Goal: Navigation & Orientation: Find specific page/section

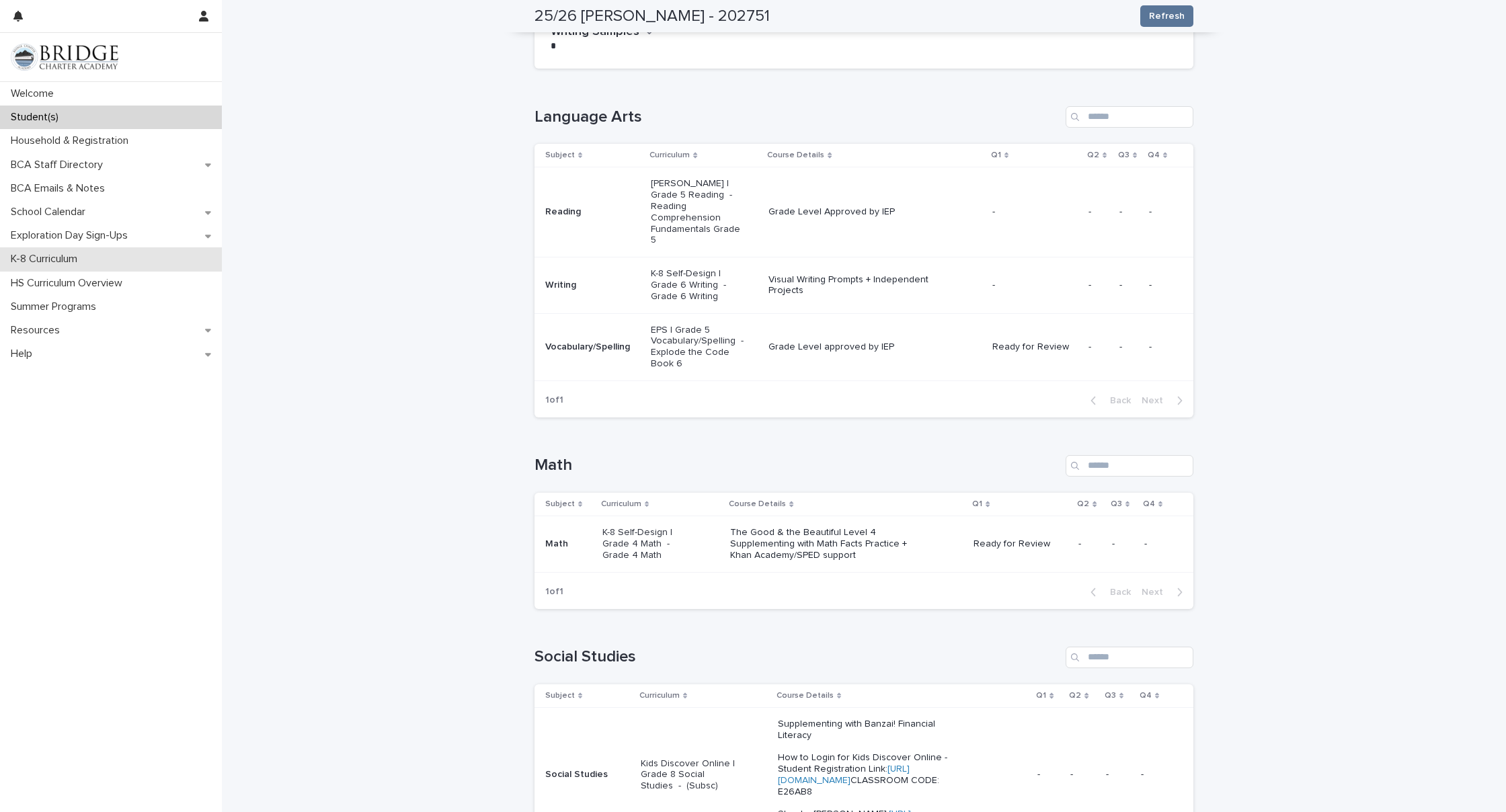
scroll to position [177, 0]
click at [104, 240] on p "Exploration Day Sign-Ups" at bounding box center [72, 236] width 133 height 13
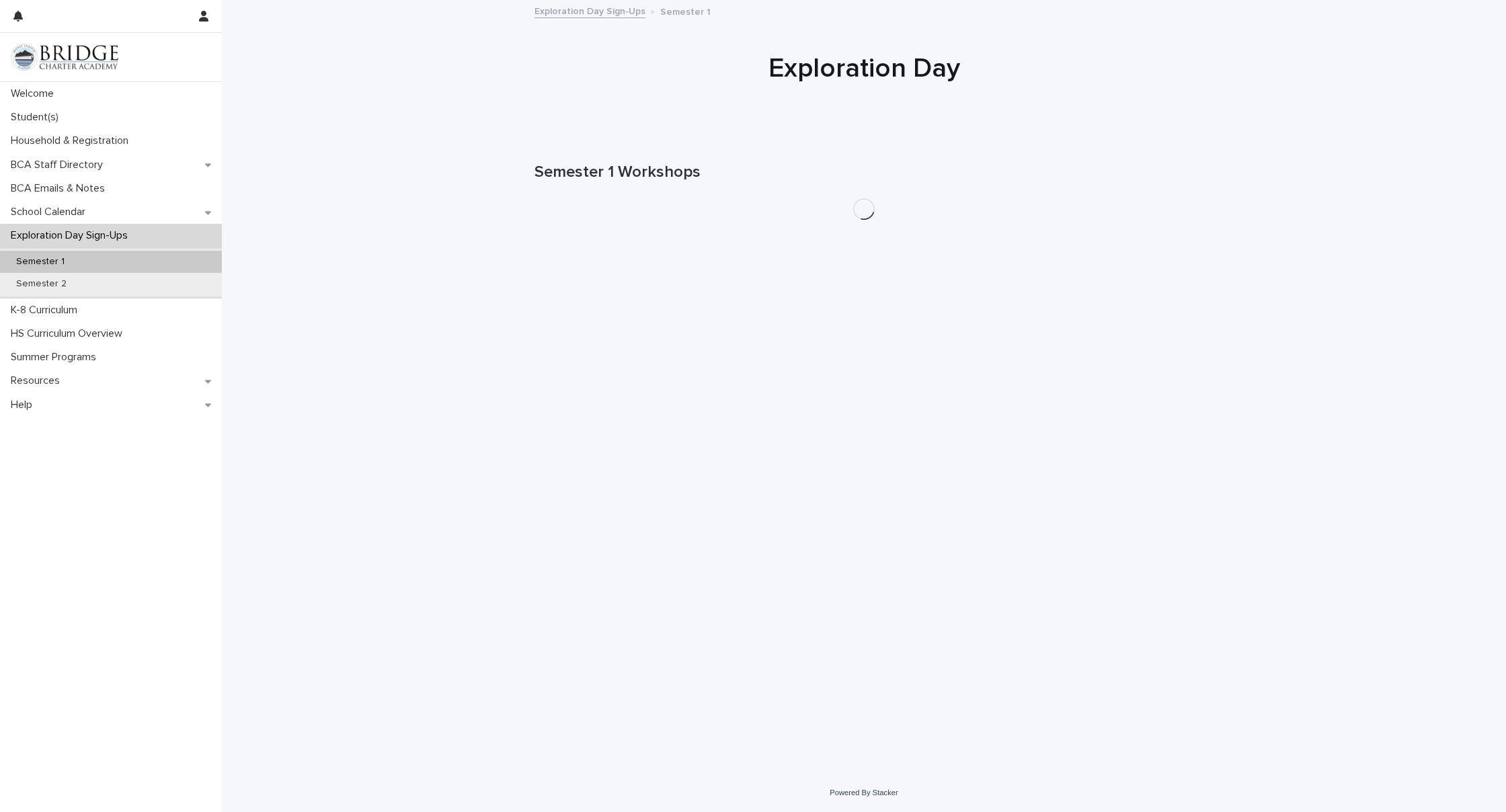
click at [91, 259] on div "Semester 1" at bounding box center [111, 262] width 221 height 22
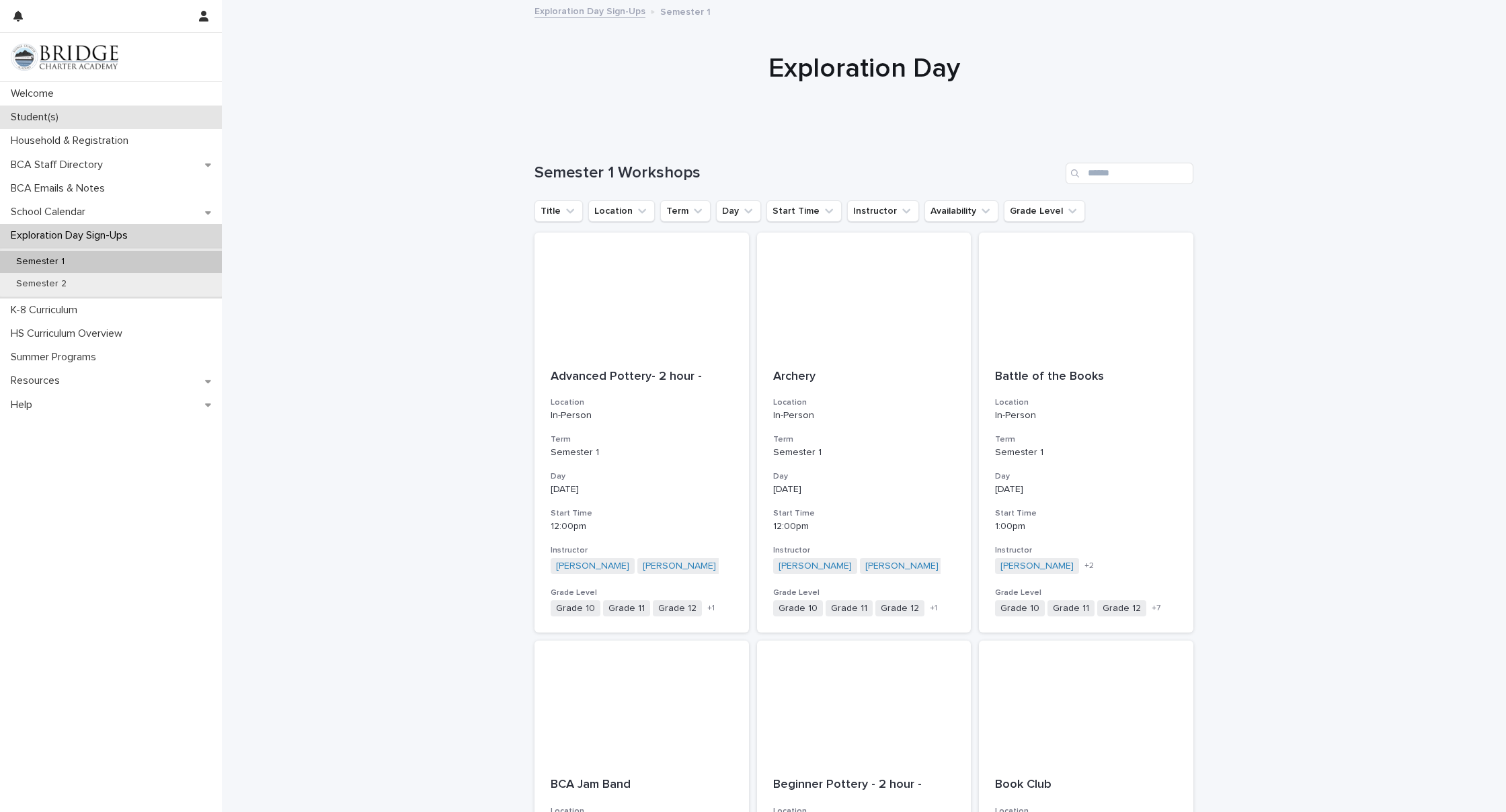
click at [38, 119] on p "Student(s)" at bounding box center [37, 117] width 64 height 13
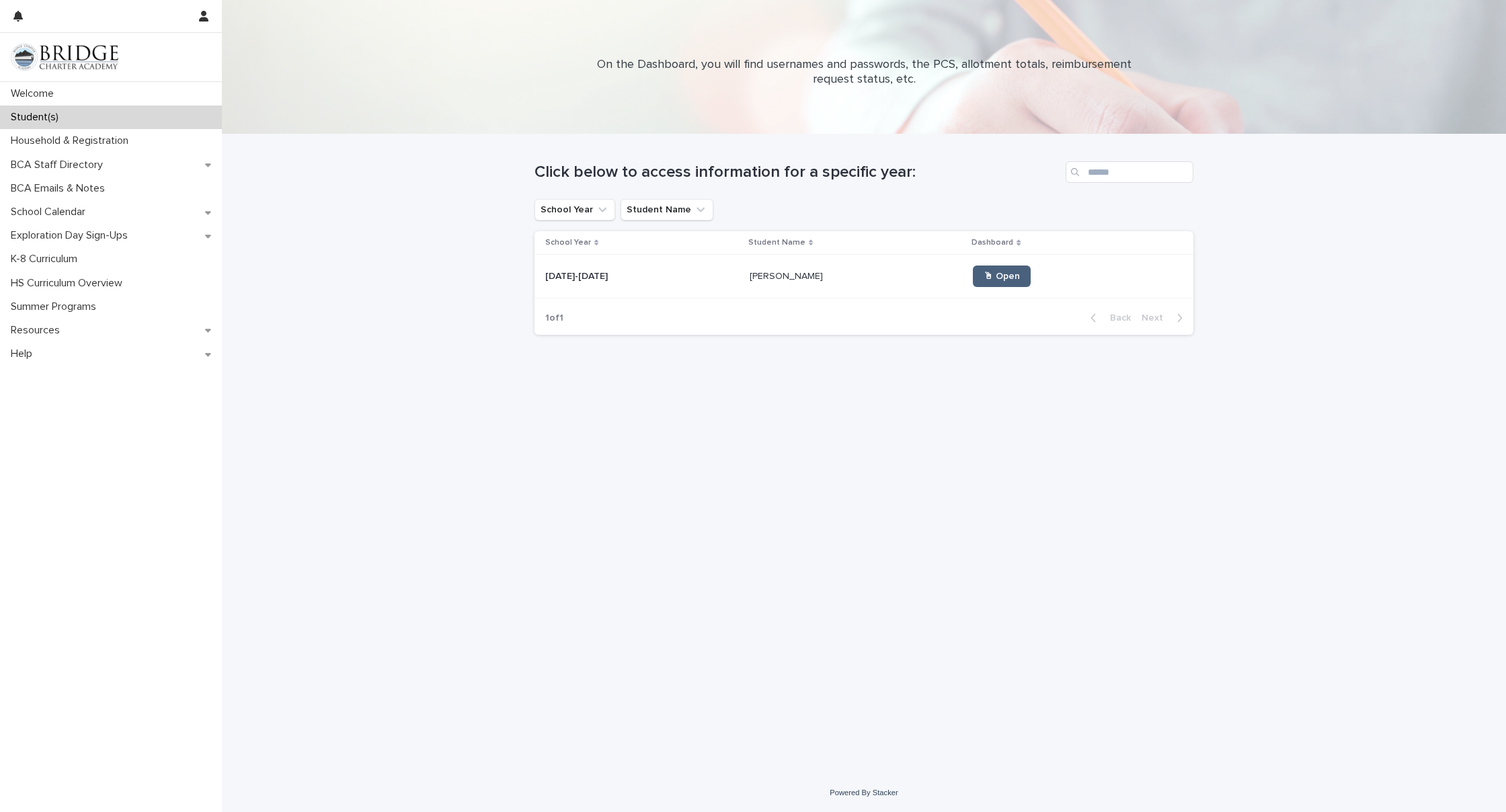
click at [987, 281] on link "🖱 Open" at bounding box center [1001, 276] width 58 height 21
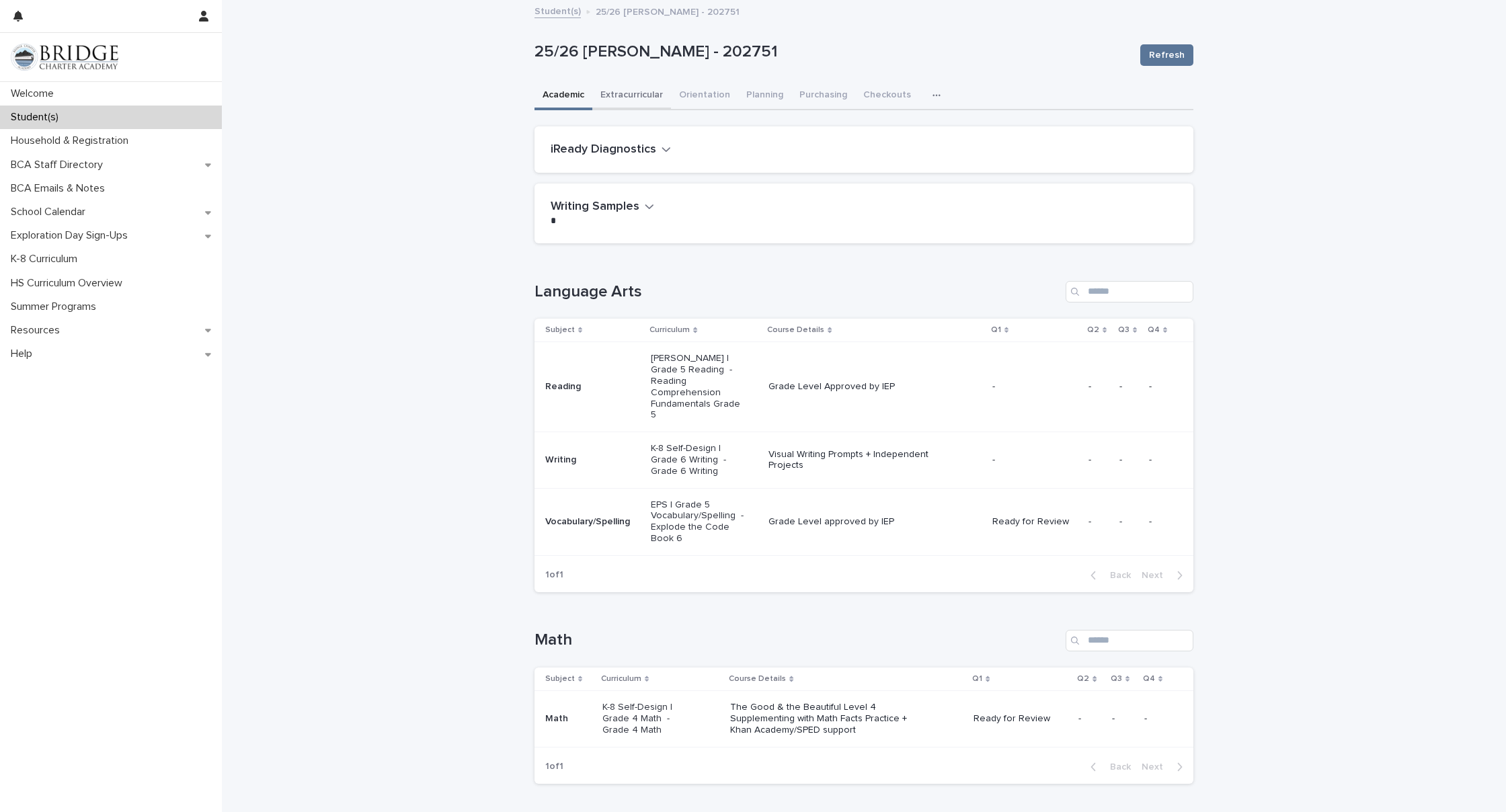
click at [622, 94] on button "Extracurricular" at bounding box center [631, 96] width 78 height 28
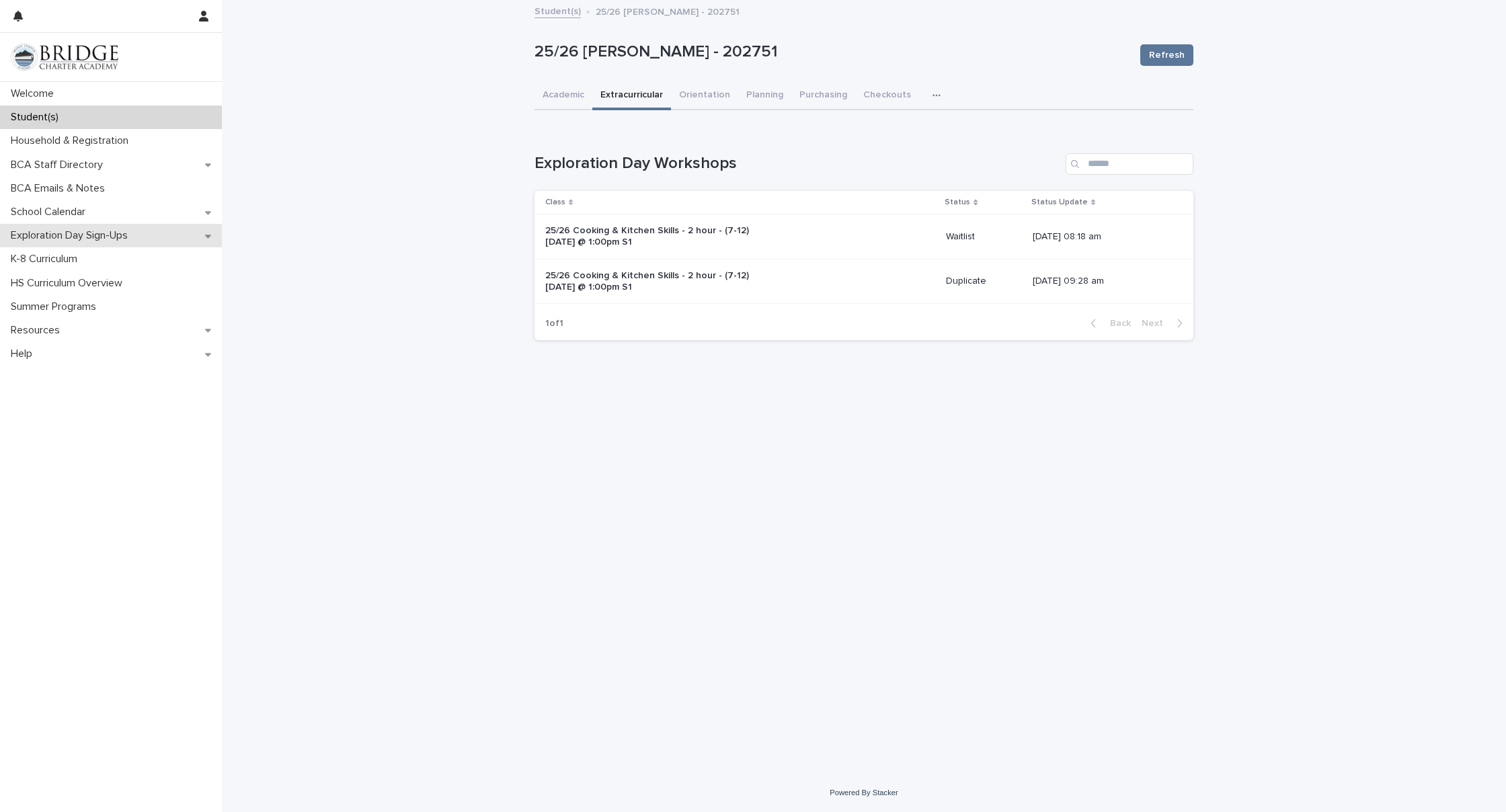
click at [77, 238] on p "Exploration Day Sign-Ups" at bounding box center [72, 236] width 133 height 13
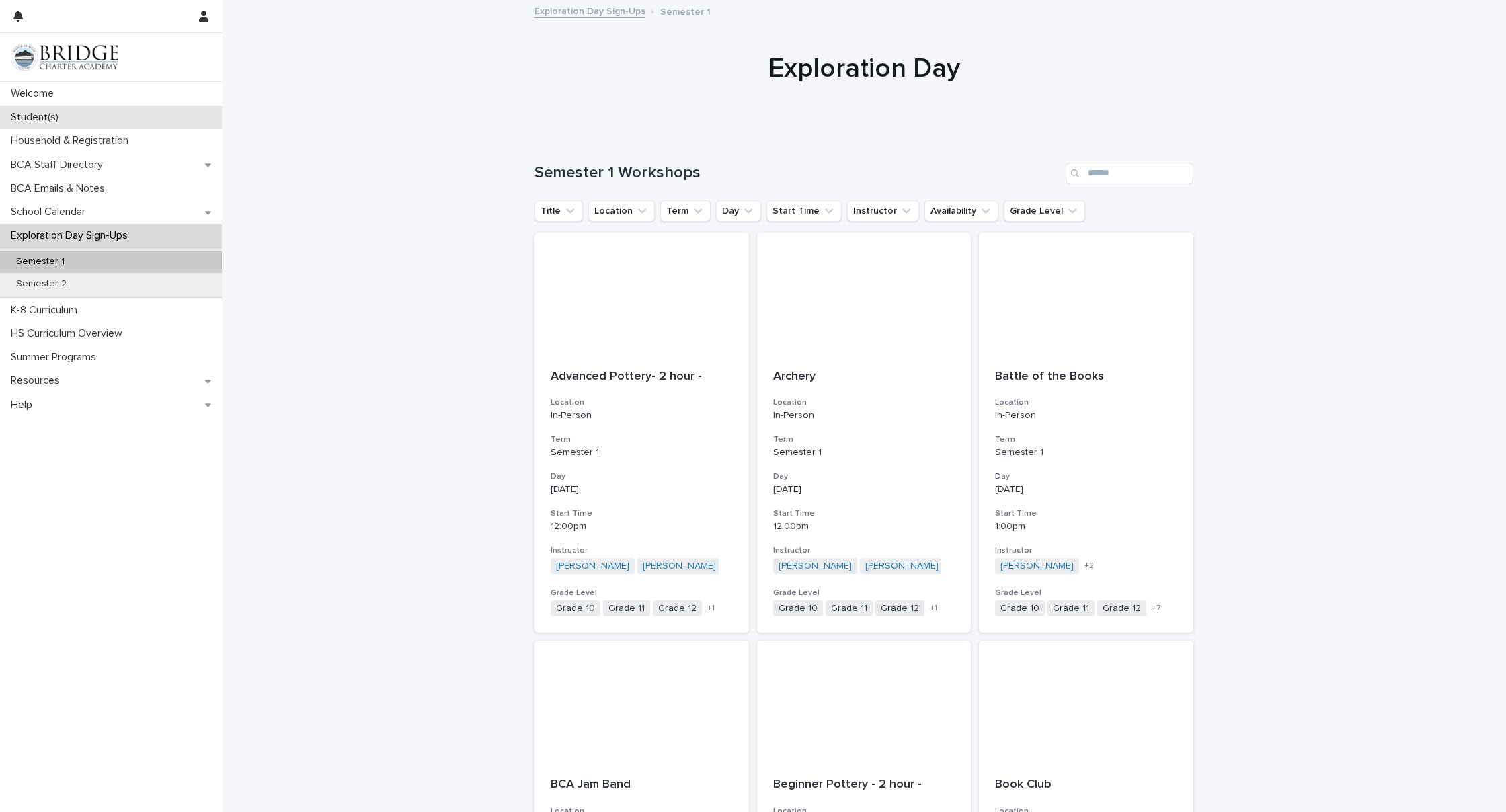
click at [70, 115] on div "Student(s)" at bounding box center [111, 117] width 221 height 24
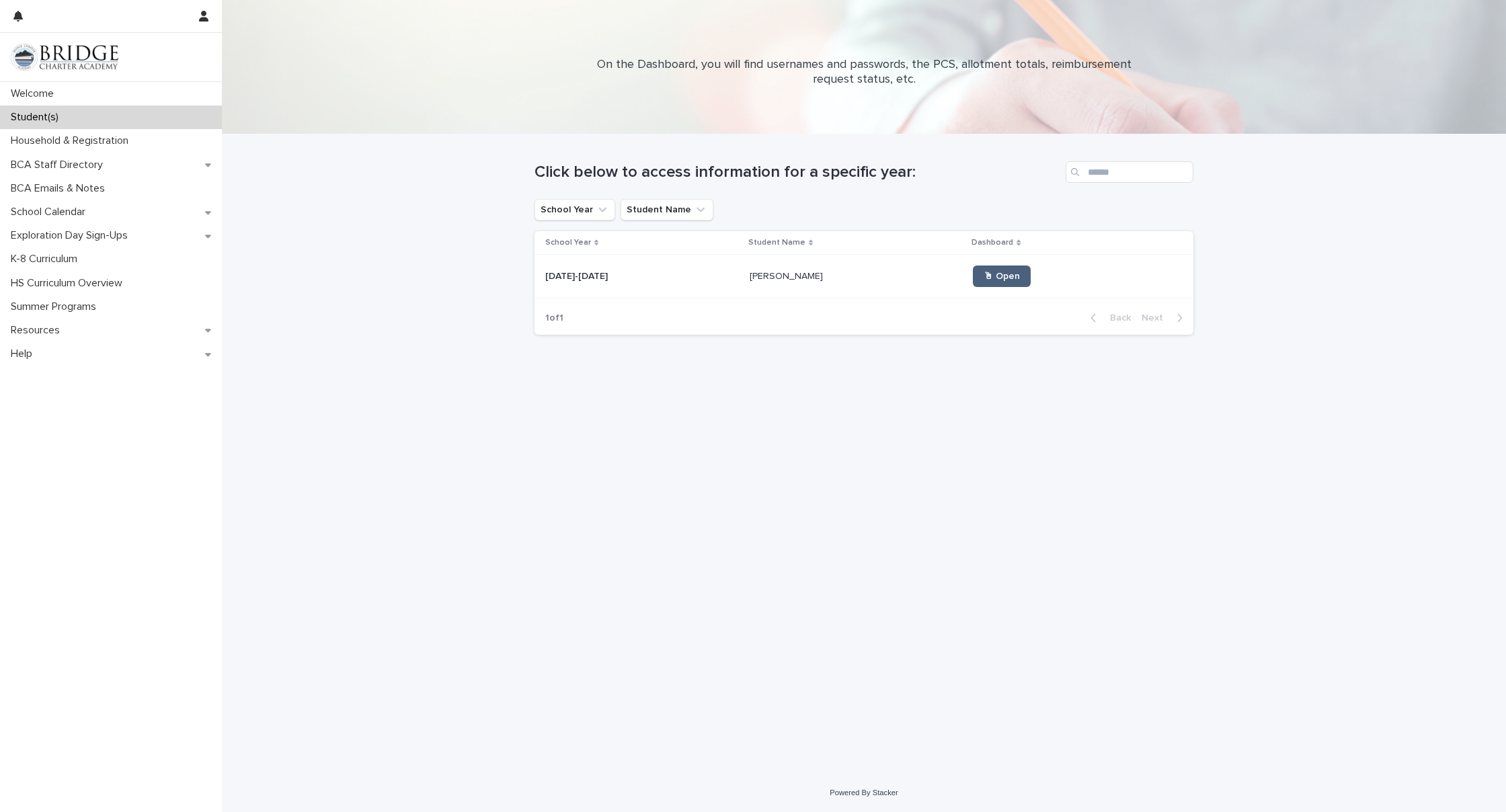
click at [983, 276] on span "🖱 Open" at bounding box center [1001, 276] width 36 height 9
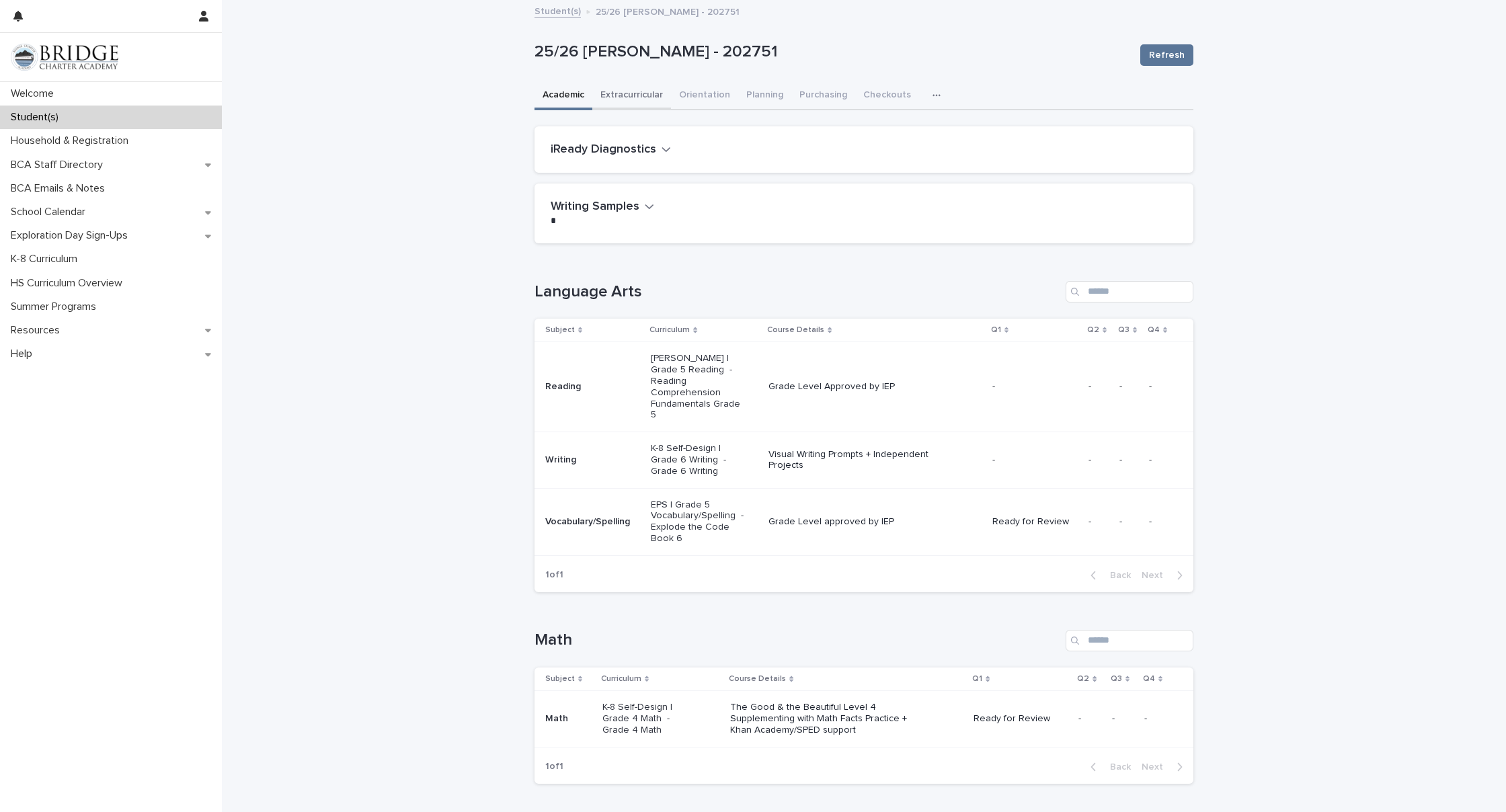
click at [629, 91] on button "Extracurricular" at bounding box center [631, 96] width 78 height 28
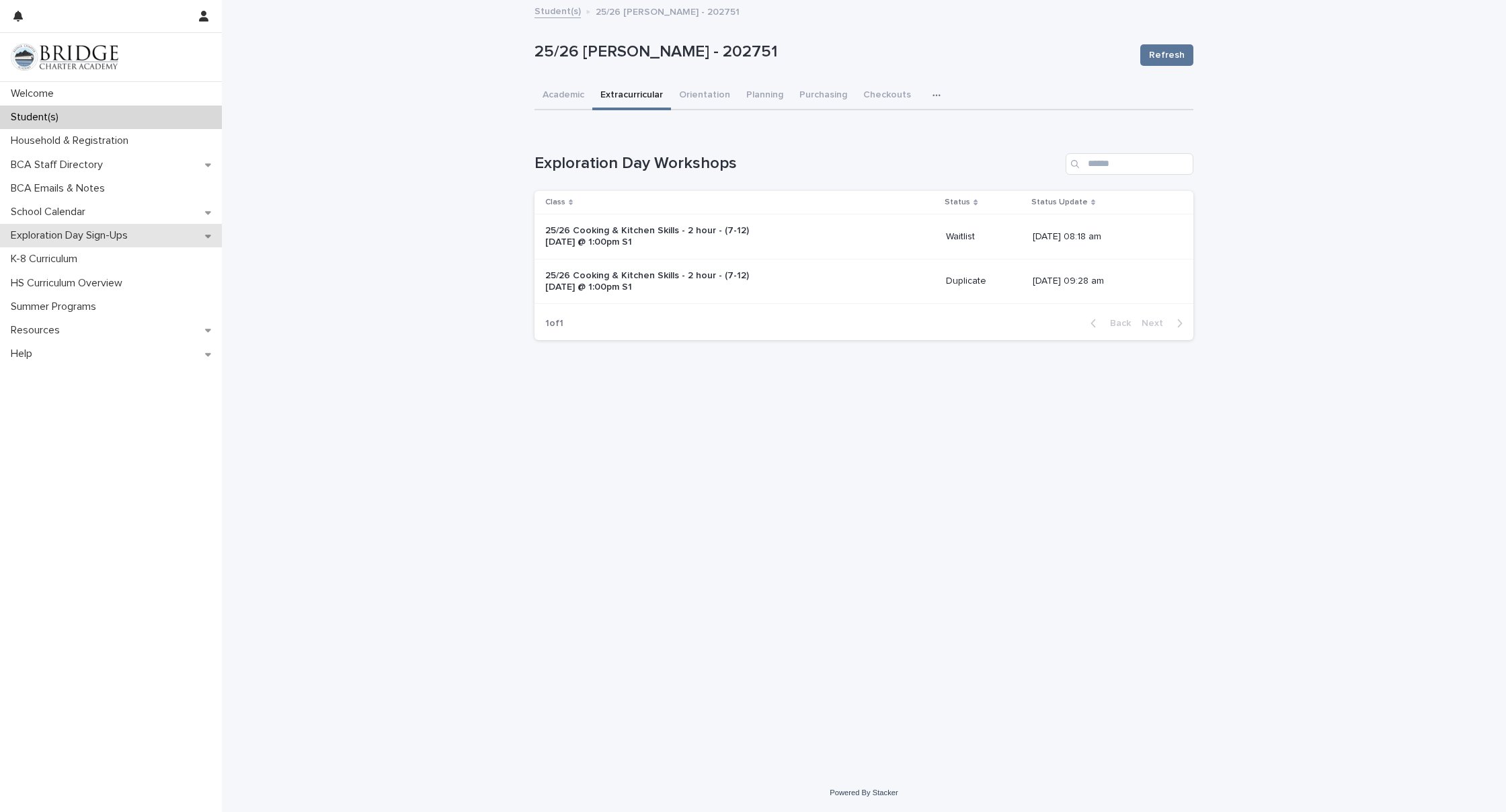
click at [106, 236] on p "Exploration Day Sign-Ups" at bounding box center [72, 236] width 133 height 13
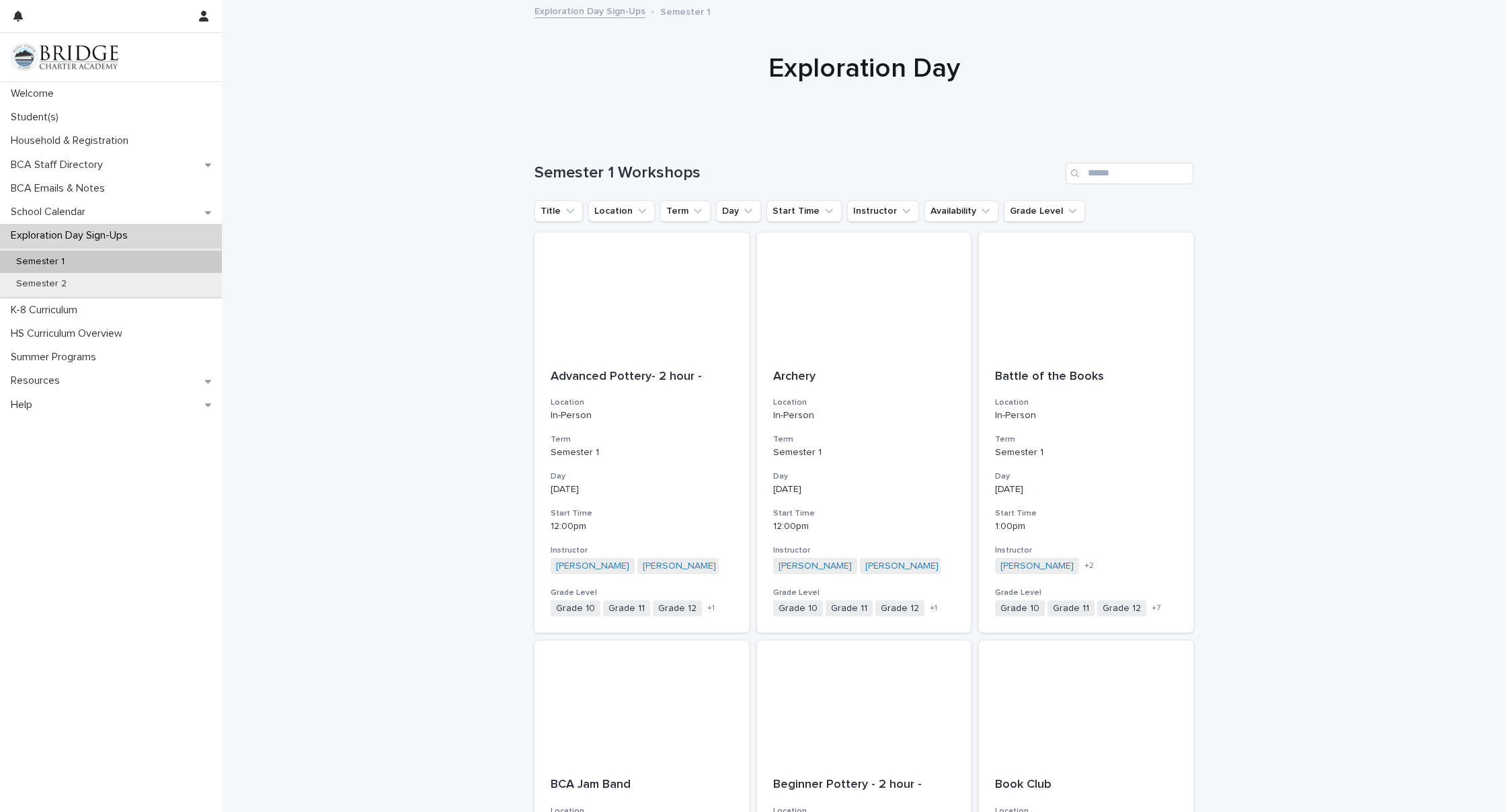
click at [114, 266] on div "Semester 1" at bounding box center [111, 262] width 221 height 22
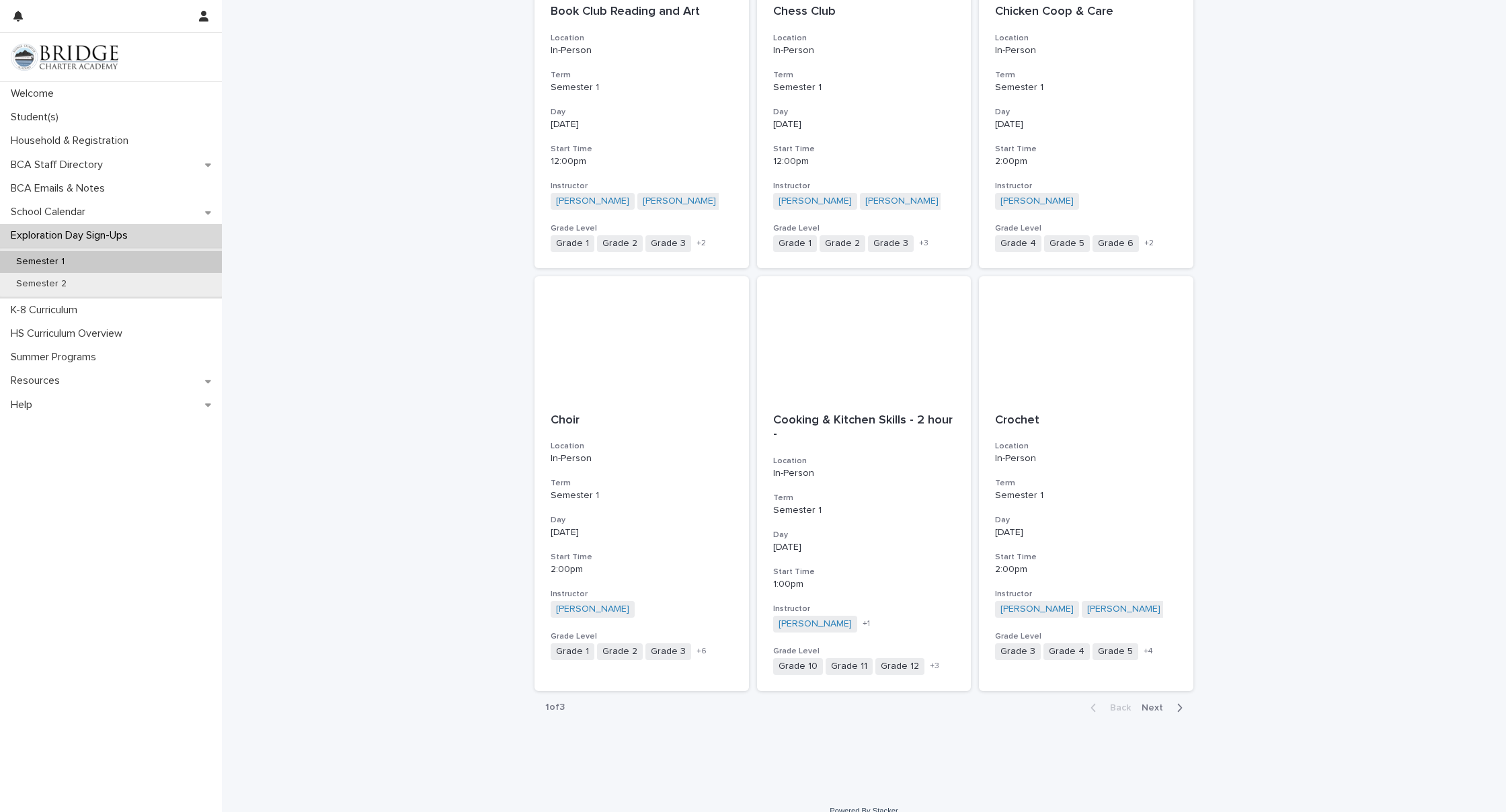
scroll to position [1180, 0]
click at [898, 616] on div "[PERSON_NAME] [PERSON_NAME] + 1" at bounding box center [864, 624] width 182 height 17
click at [1159, 704] on span "Next" at bounding box center [1156, 708] width 29 height 9
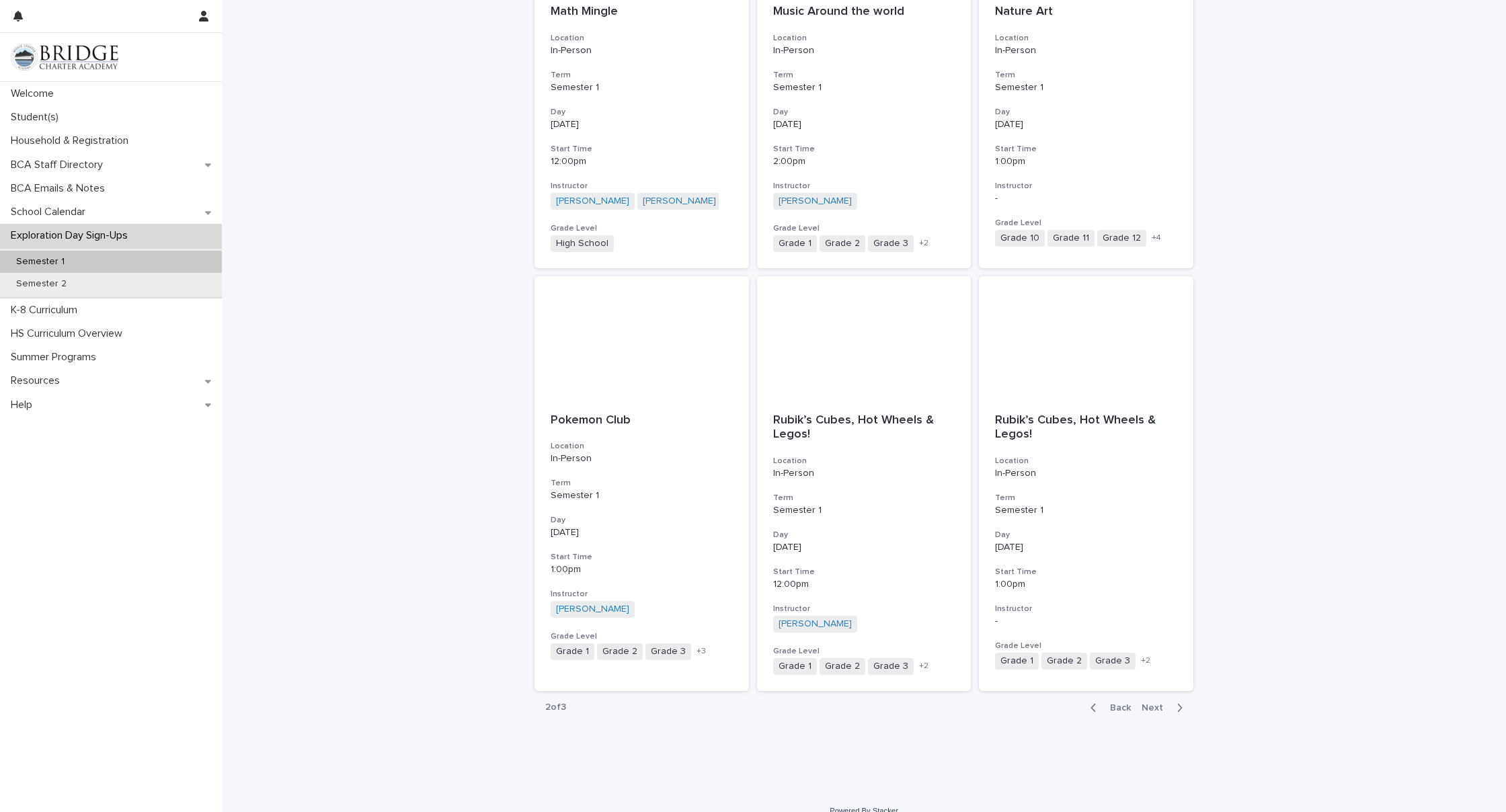
scroll to position [1180, 0]
click at [1153, 704] on span "Next" at bounding box center [1156, 708] width 29 height 9
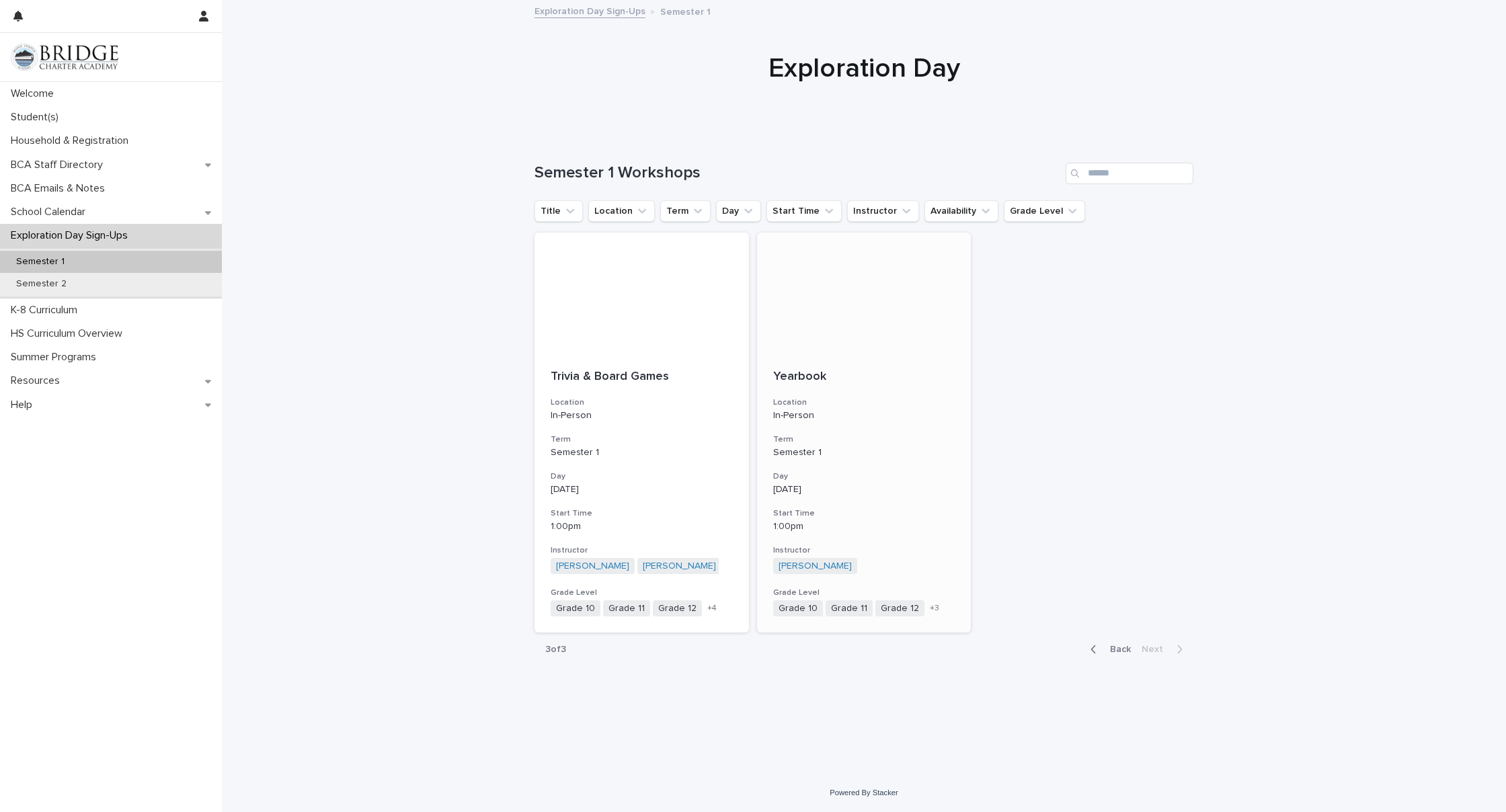
click at [839, 510] on h3 "Start Time" at bounding box center [864, 514] width 182 height 11
click at [96, 280] on div "Semester 2" at bounding box center [111, 284] width 221 height 22
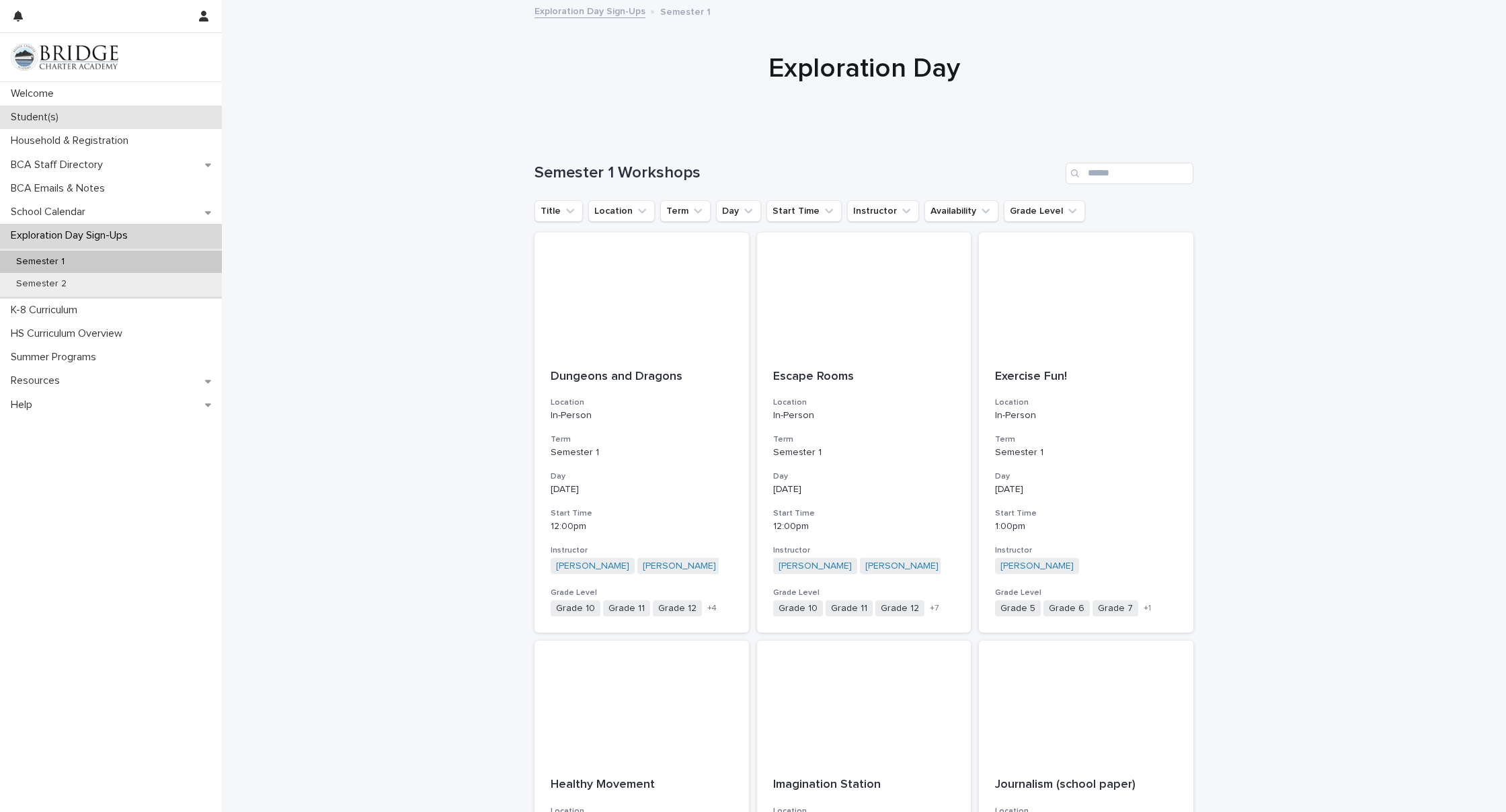
click at [27, 118] on p "Student(s)" at bounding box center [37, 117] width 64 height 13
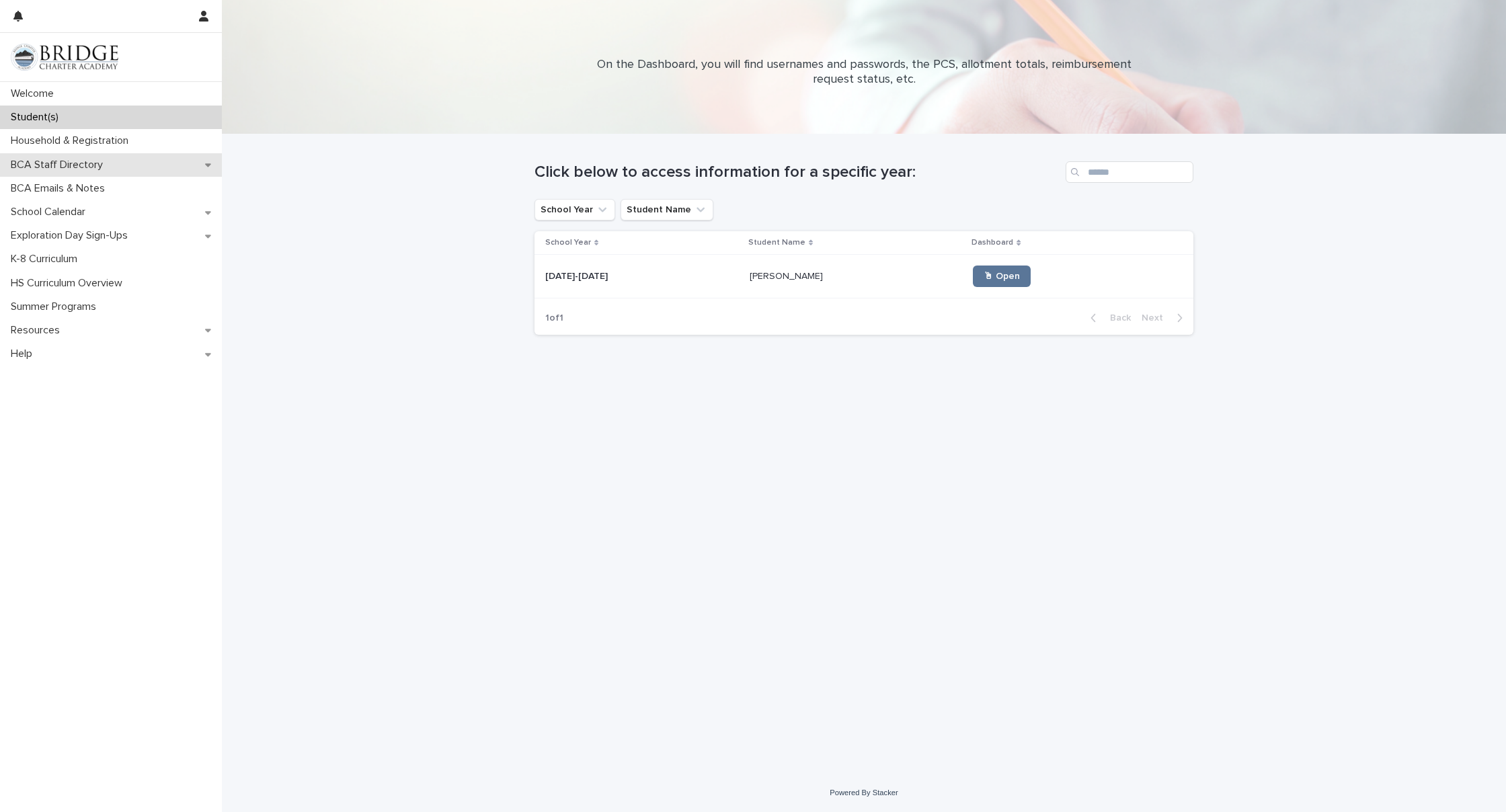
click at [87, 168] on p "BCA Staff Directory" at bounding box center [59, 165] width 108 height 13
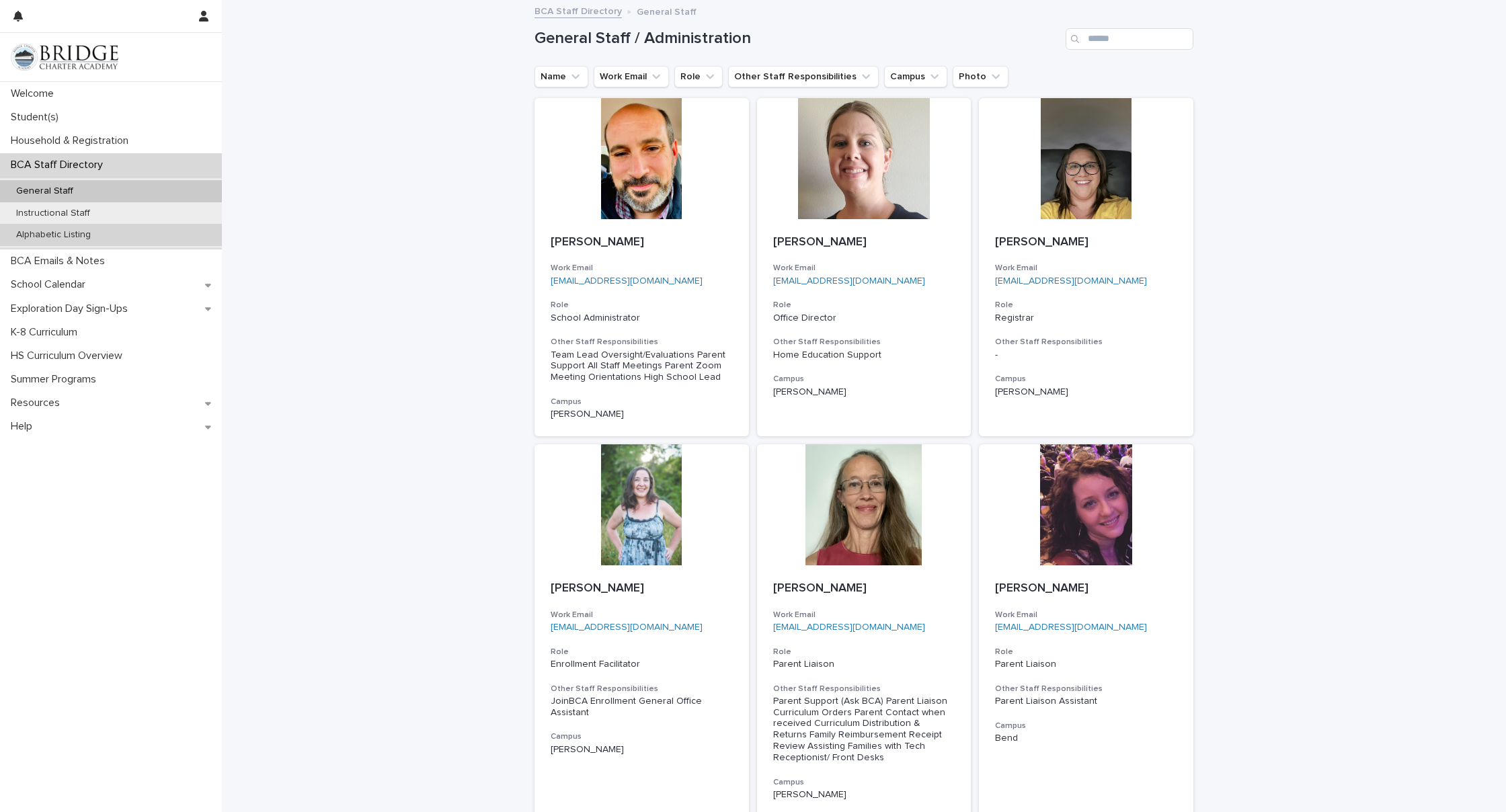
click at [104, 235] on div "Alphabetic Listing" at bounding box center [111, 235] width 221 height 22
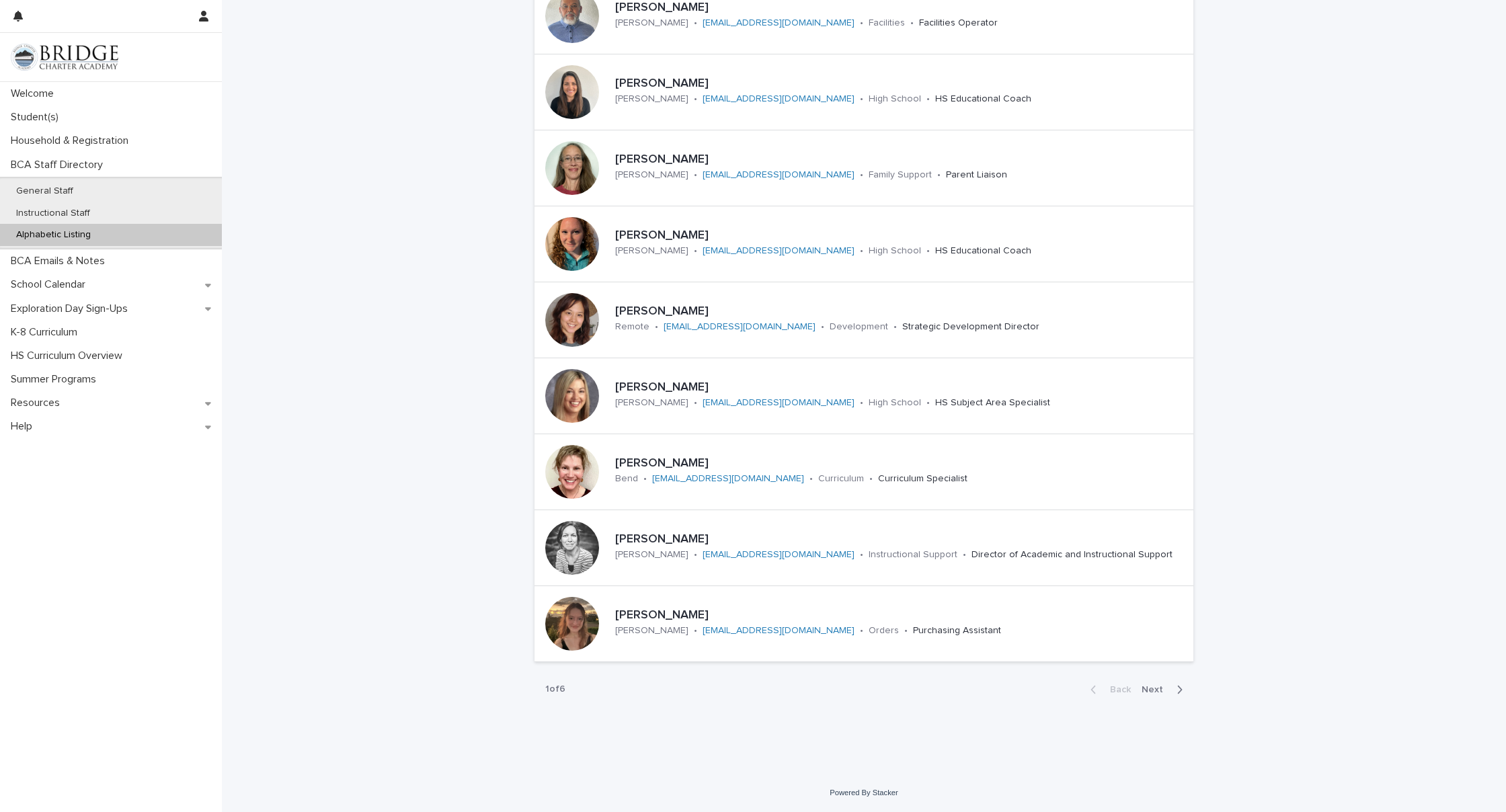
scroll to position [195, 0]
click at [1156, 694] on span "Next" at bounding box center [1156, 690] width 29 height 9
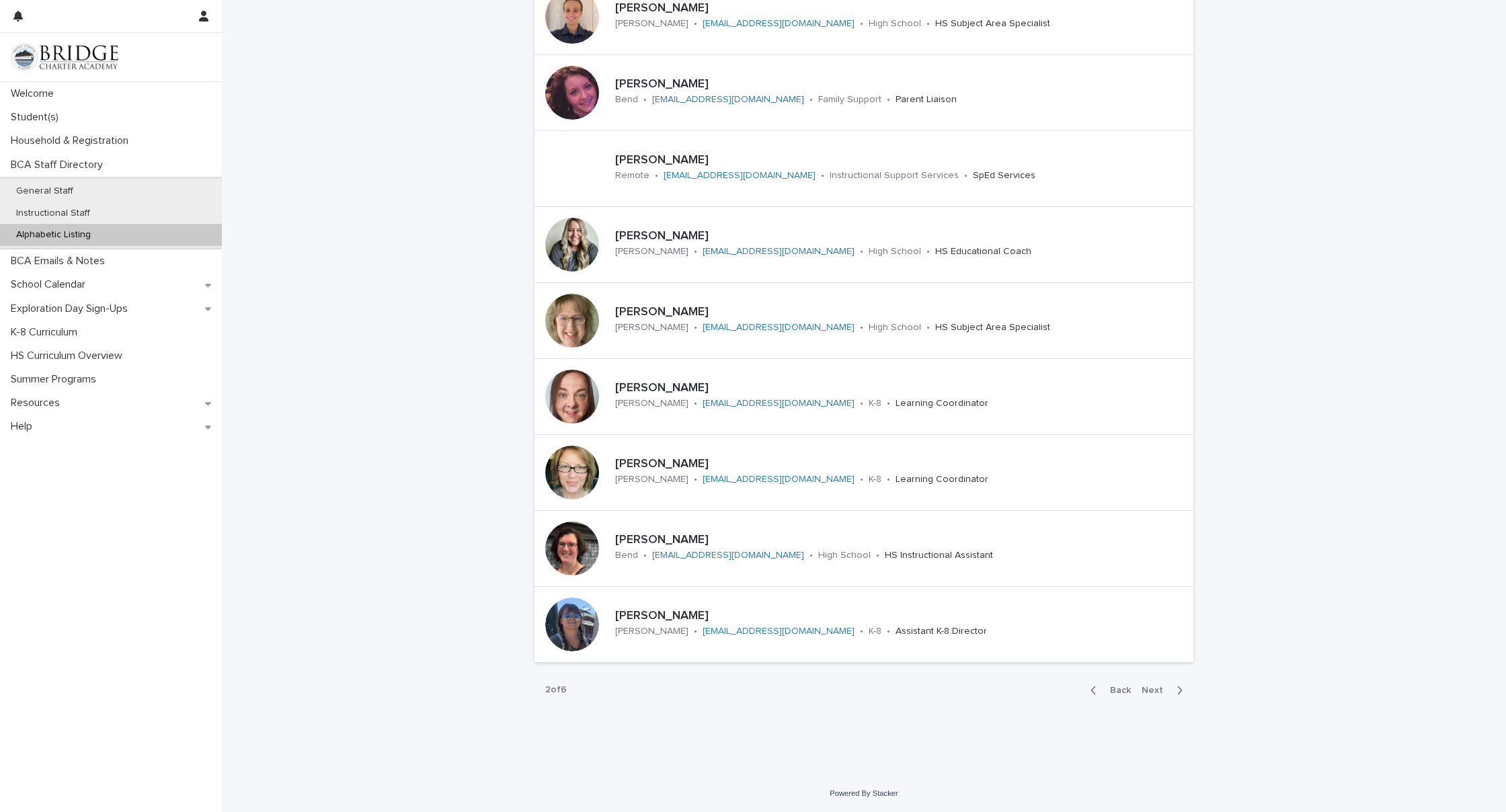
click at [1157, 689] on span "Next" at bounding box center [1156, 690] width 29 height 9
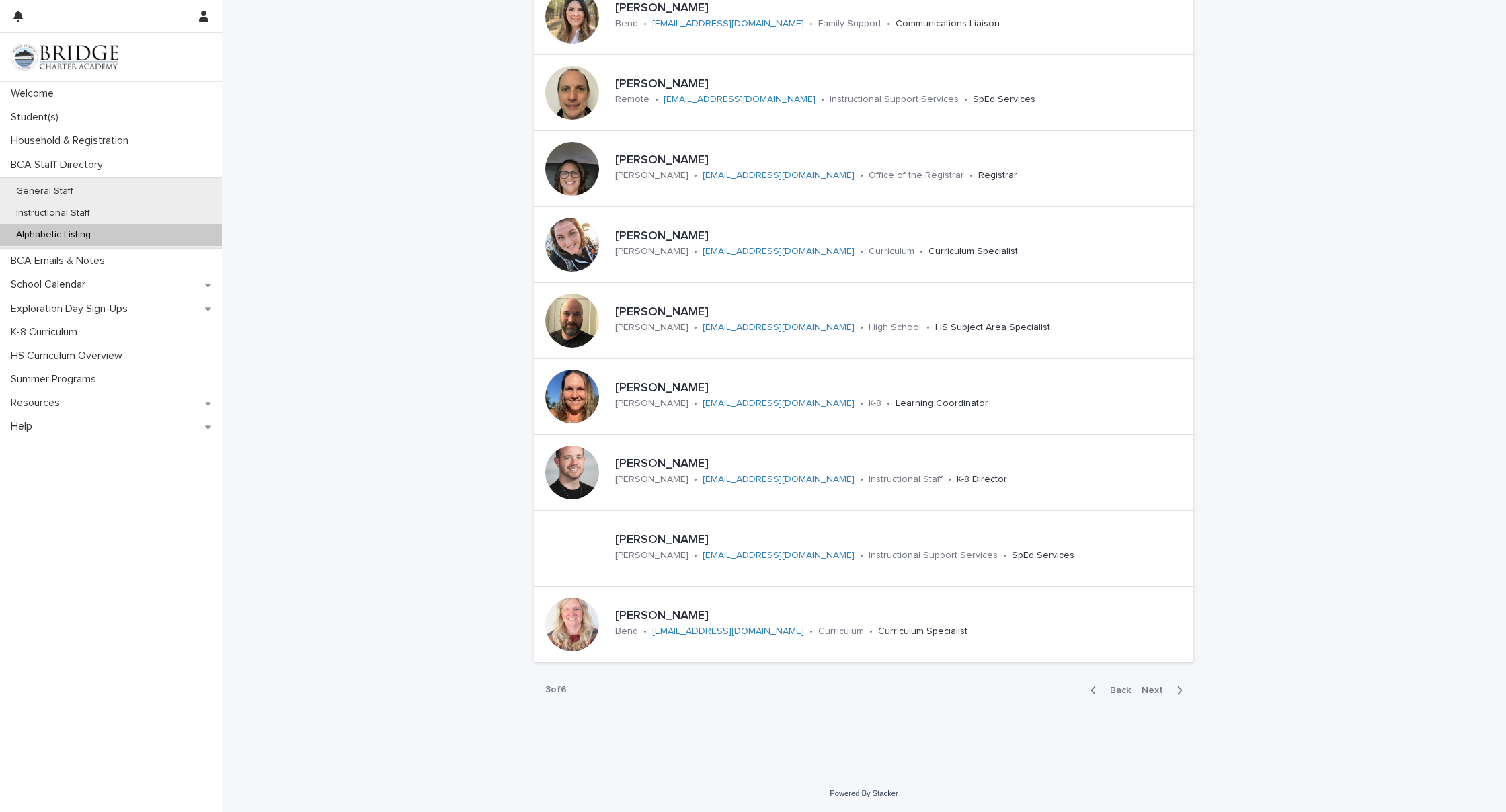
click at [1153, 687] on span "Next" at bounding box center [1156, 690] width 29 height 9
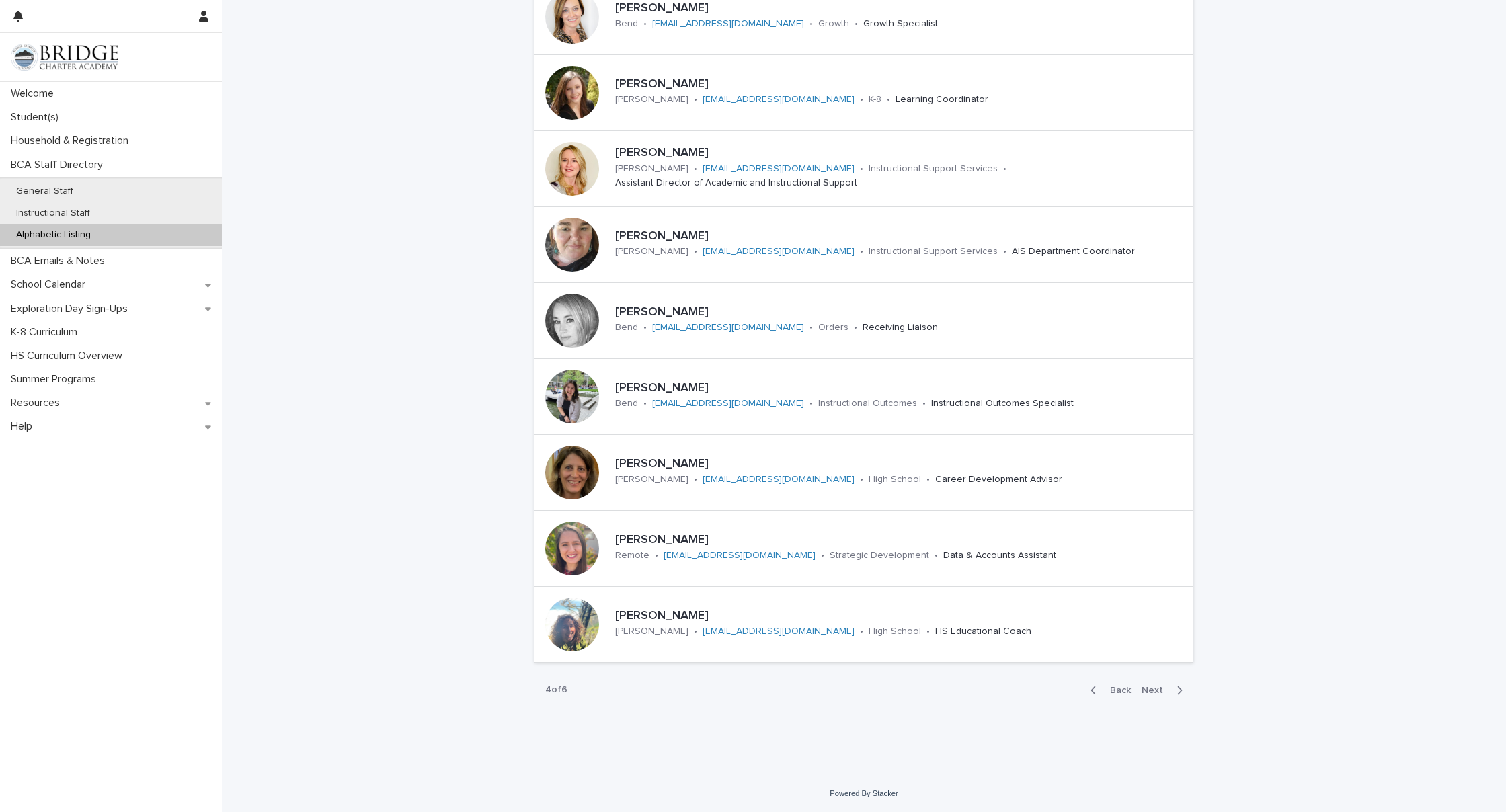
click at [1153, 687] on span "Next" at bounding box center [1156, 690] width 29 height 9
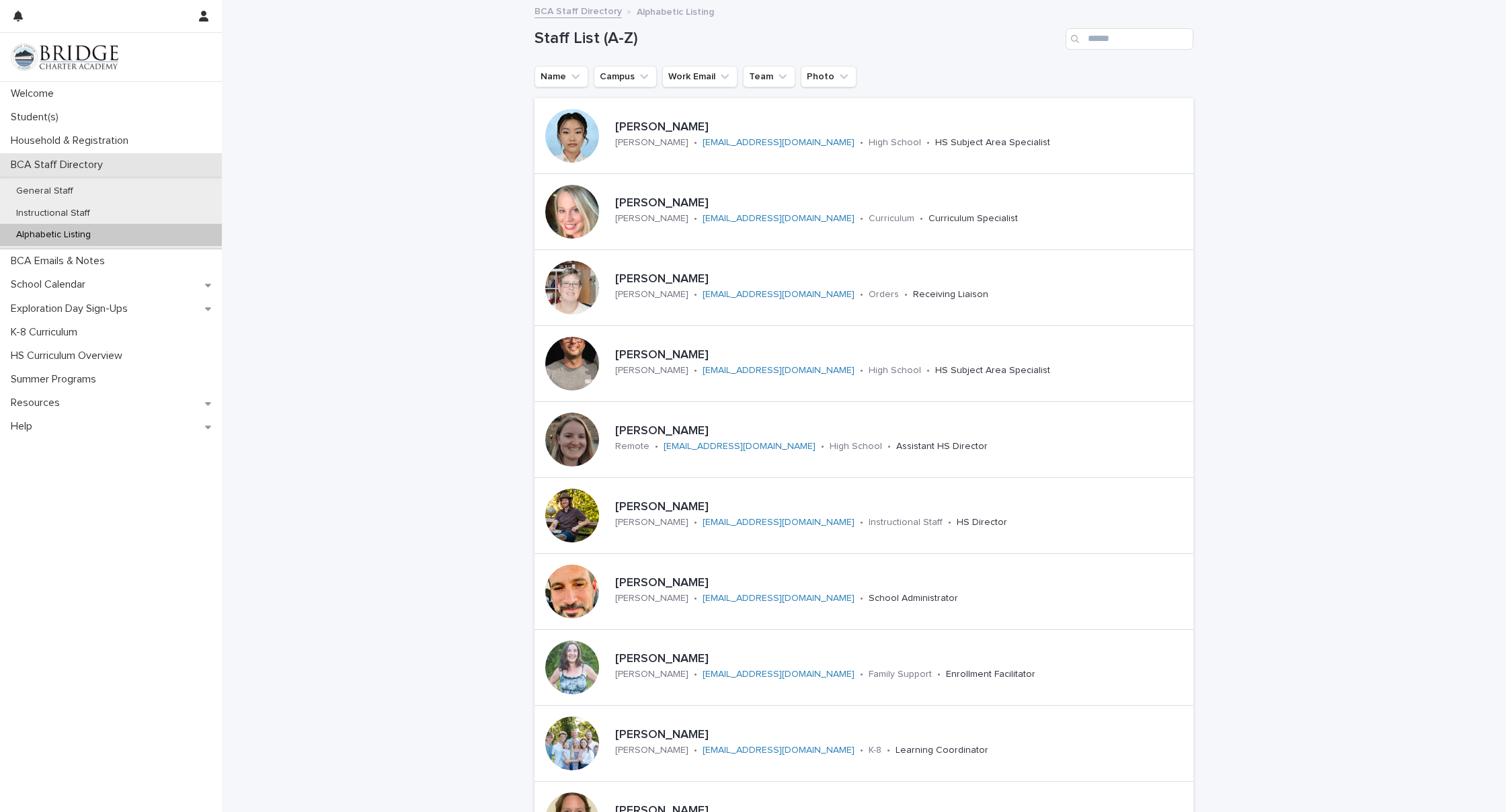
click at [66, 163] on p "BCA Staff Directory" at bounding box center [59, 165] width 108 height 13
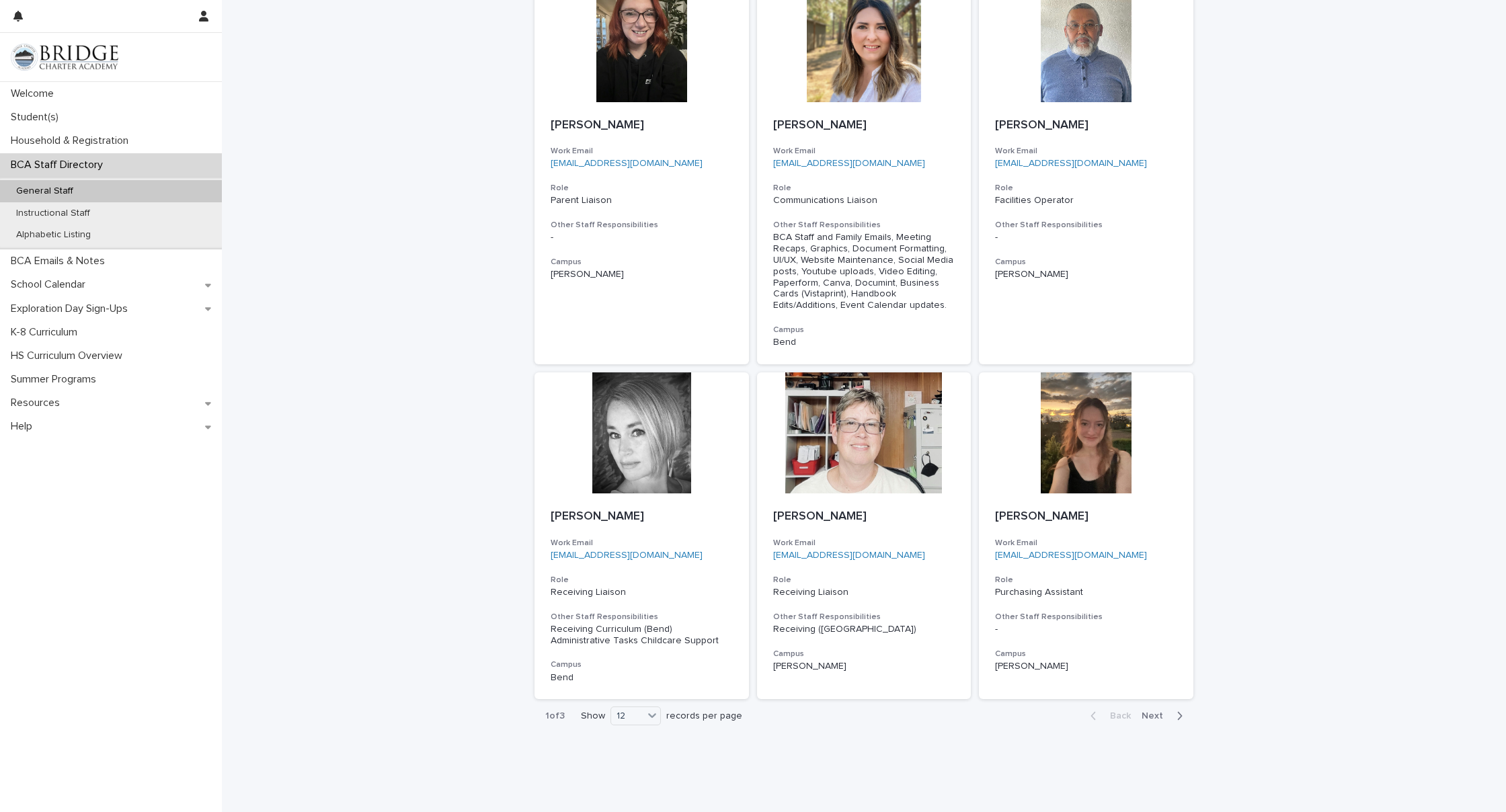
scroll to position [848, 0]
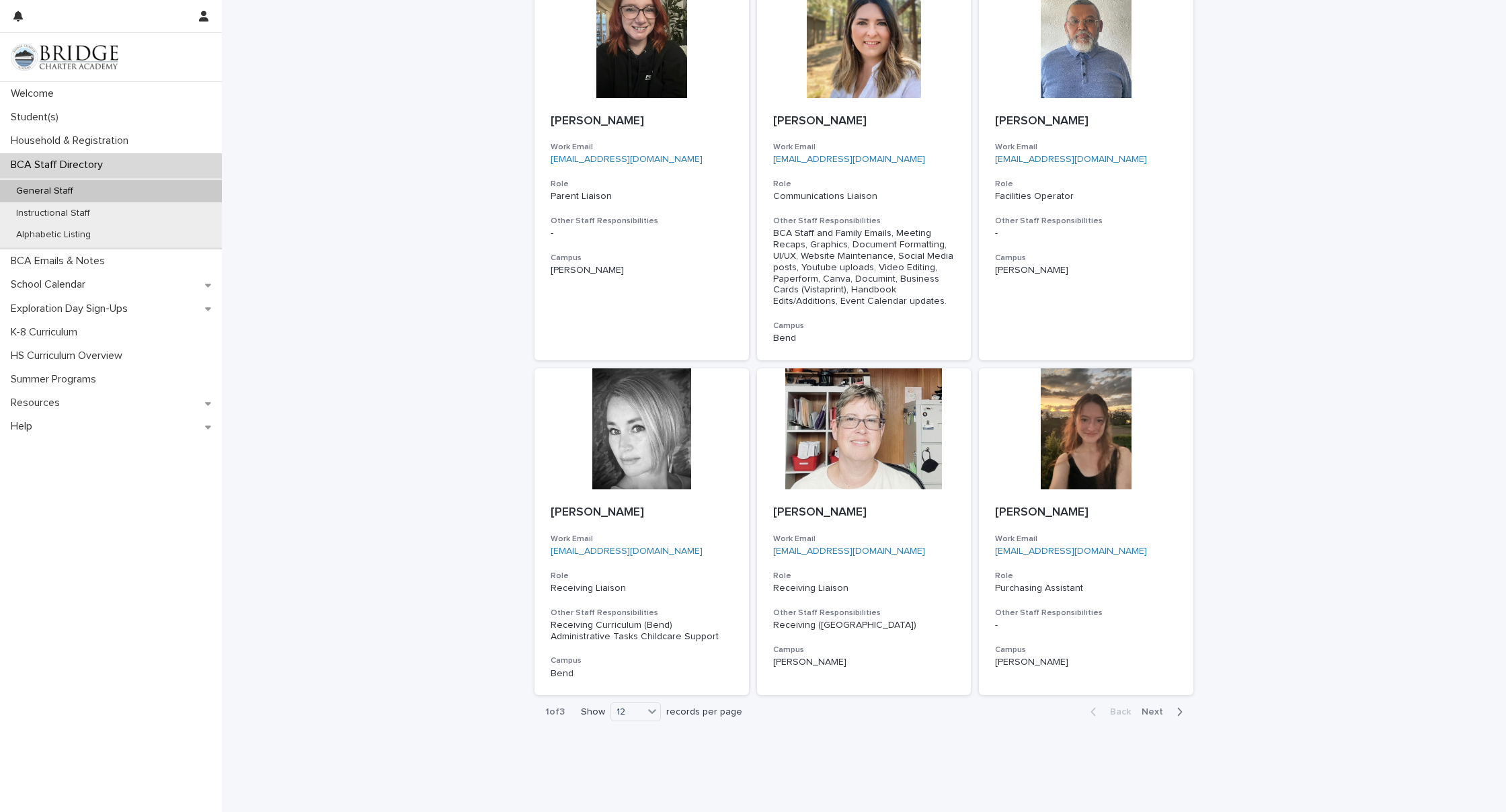
click at [1158, 707] on span "Next" at bounding box center [1156, 712] width 29 height 9
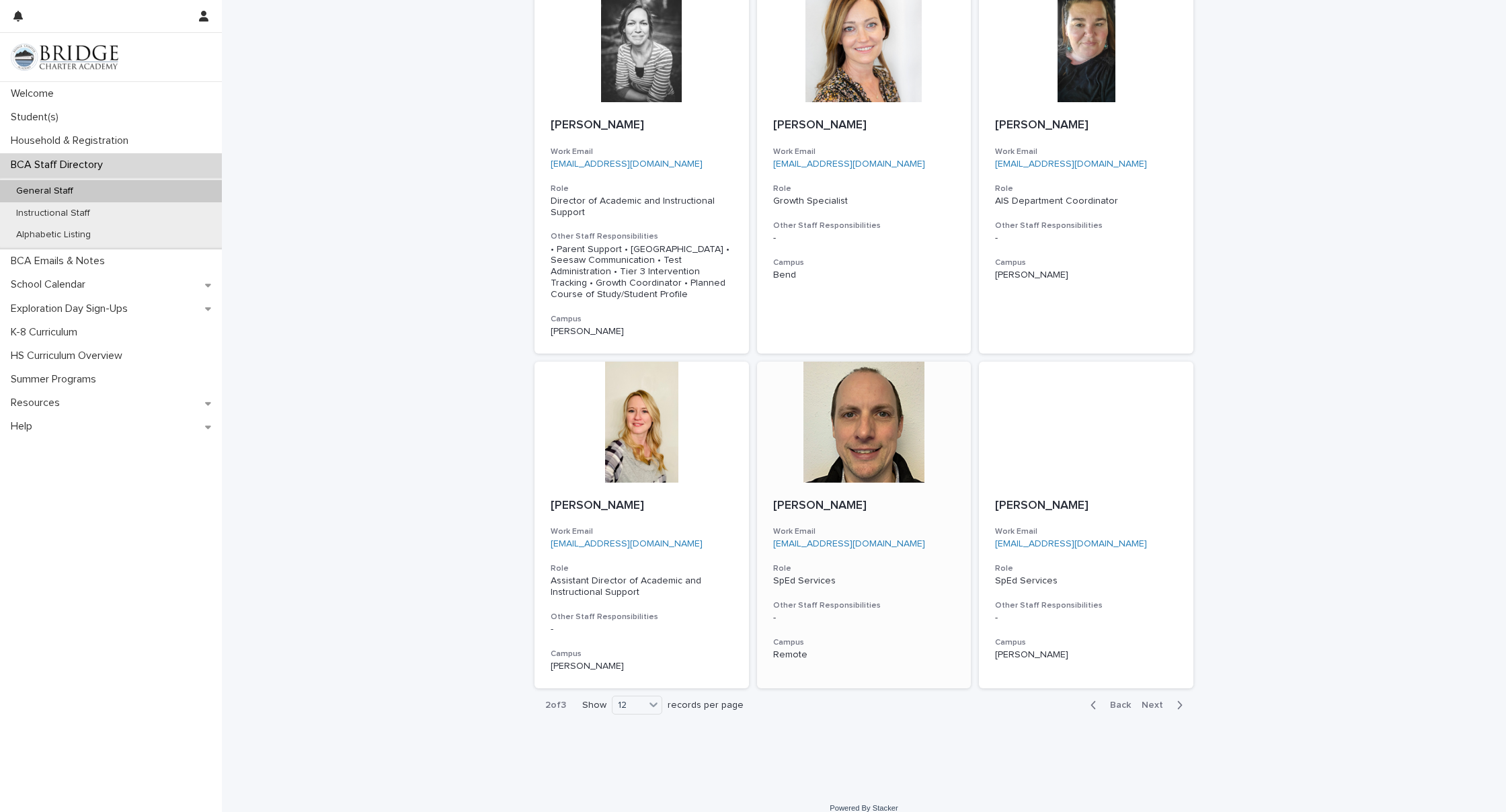
scroll to position [763, 0]
click at [100, 168] on p "BCA Staff Directory" at bounding box center [59, 165] width 108 height 13
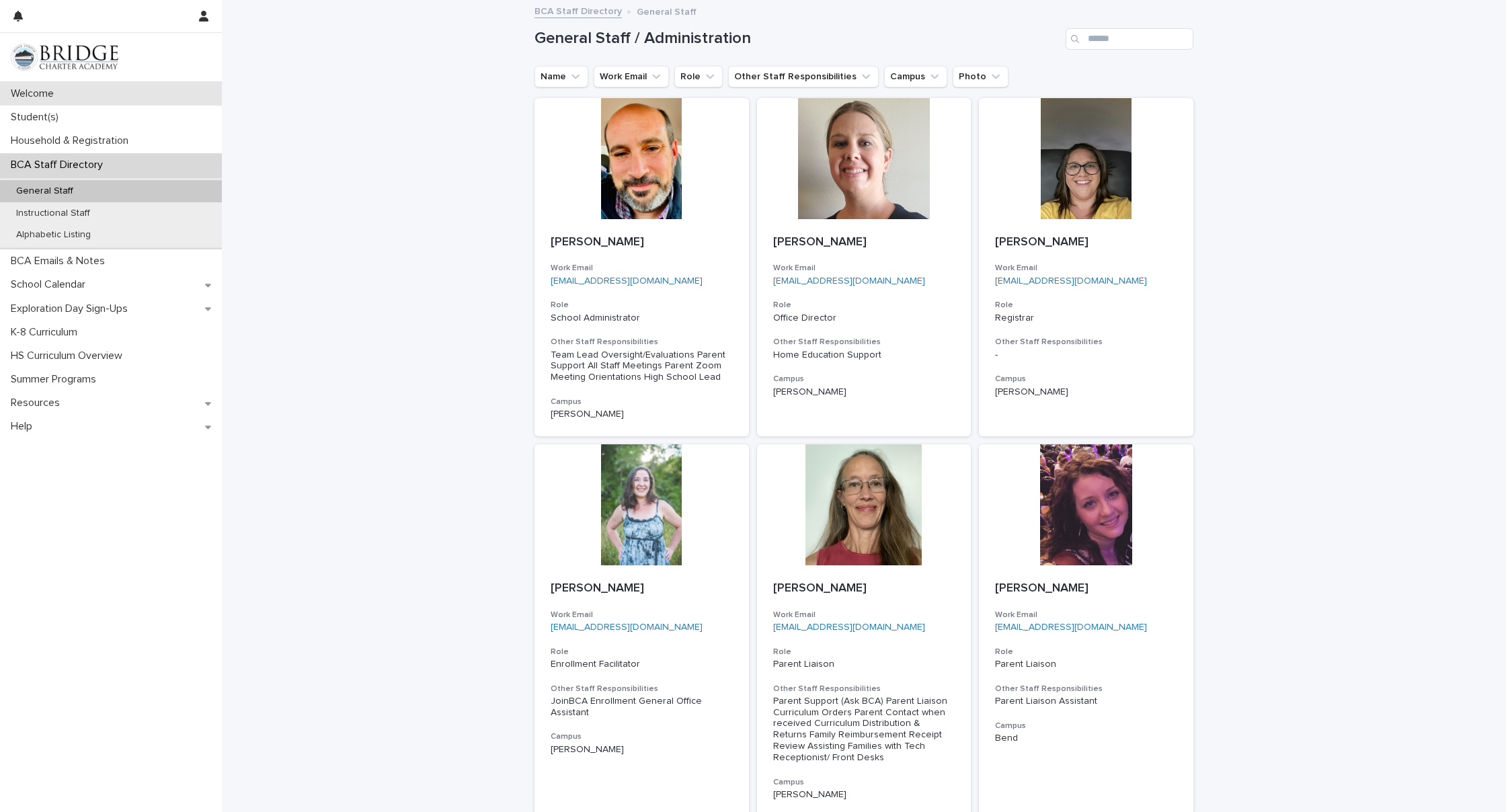
click at [56, 95] on p "Welcome" at bounding box center [35, 93] width 59 height 13
